Goal: Navigation & Orientation: Find specific page/section

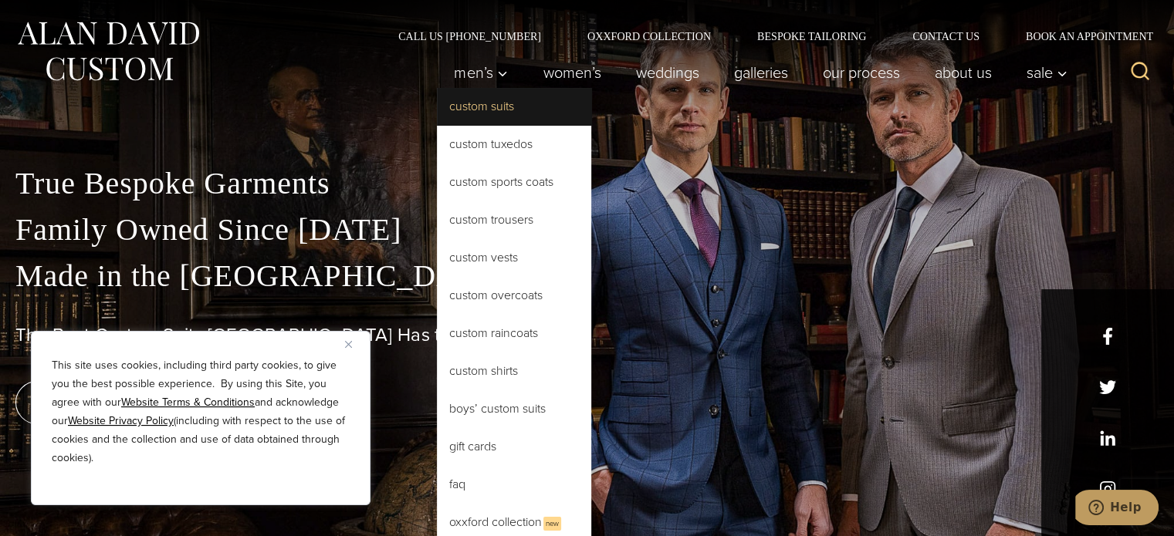
click at [494, 111] on link "Custom Suits" at bounding box center [514, 106] width 154 height 37
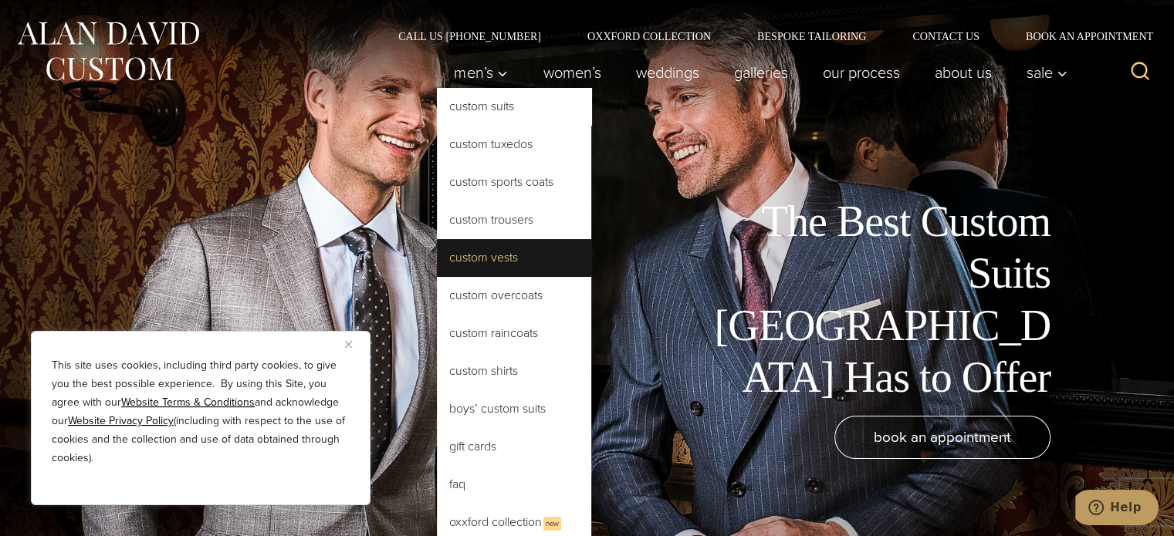
click at [489, 260] on link "Custom Vests" at bounding box center [514, 257] width 154 height 37
